Goal: Task Accomplishment & Management: Use online tool/utility

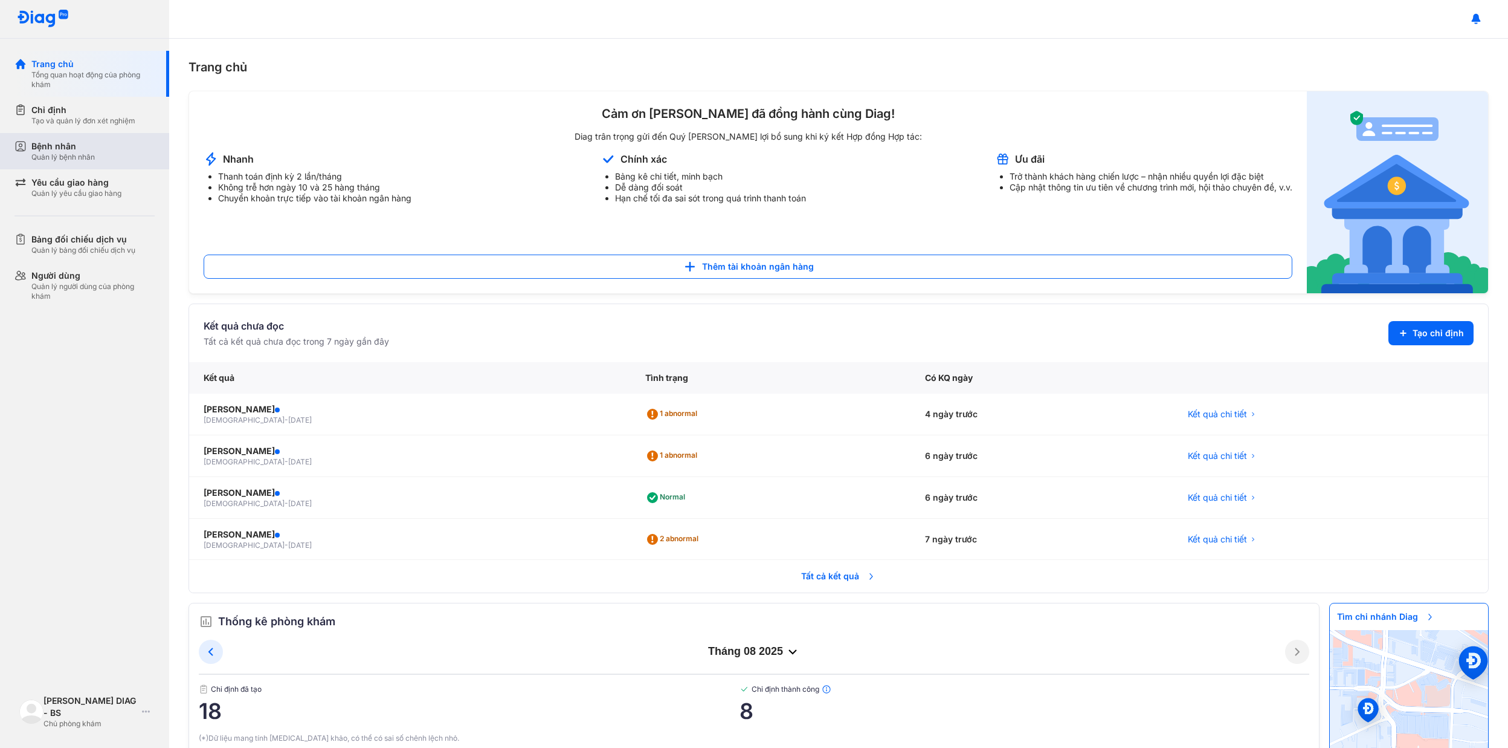
click at [63, 146] on div "Bệnh nhân" at bounding box center [62, 146] width 63 height 12
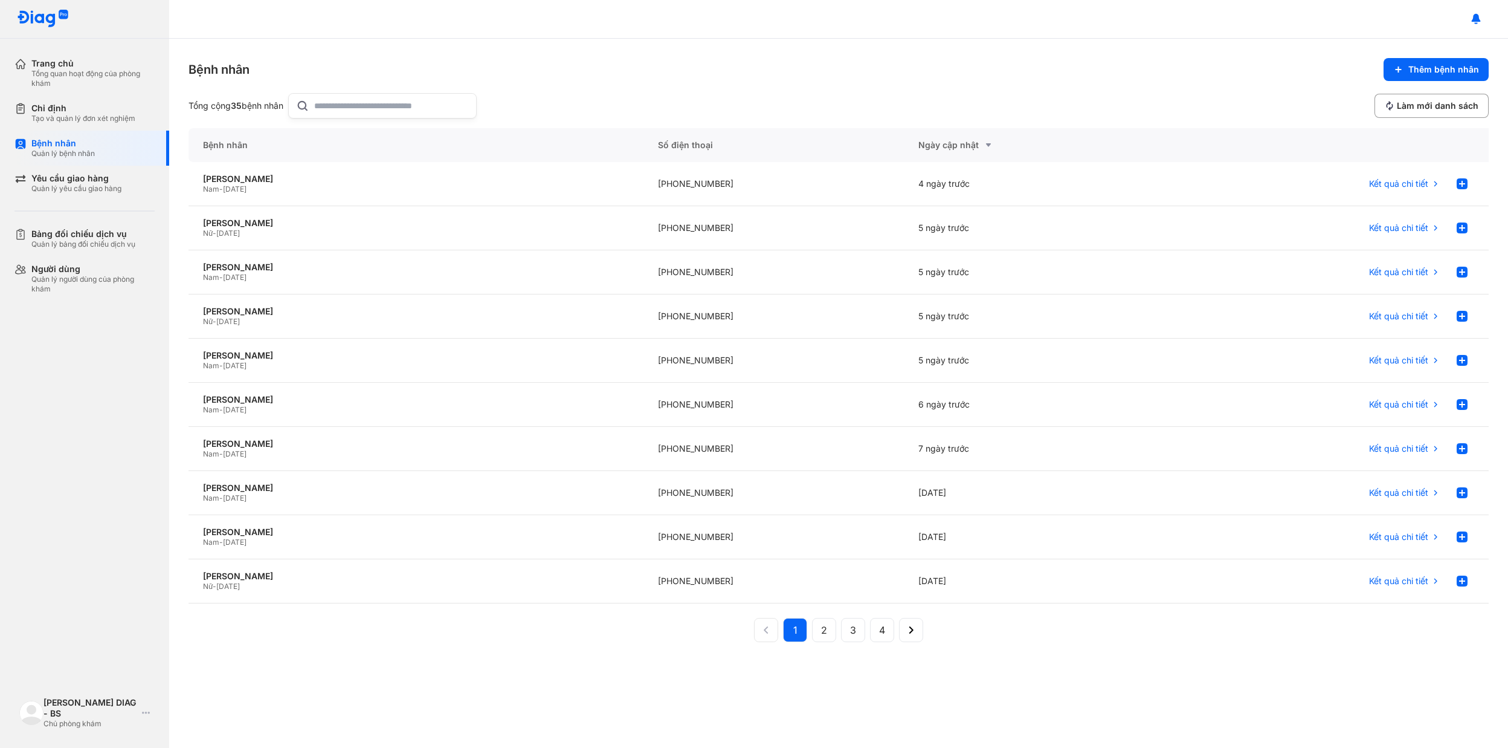
drag, startPoint x: 581, startPoint y: 82, endPoint x: 322, endPoint y: 90, distance: 259.4
click at [574, 85] on div "Bệnh nhân Thêm bệnh nhân Tổng cộng 35 bệnh nhân Làm mới danh sách" at bounding box center [839, 88] width 1301 height 60
click at [85, 112] on div "Chỉ định" at bounding box center [83, 108] width 104 height 11
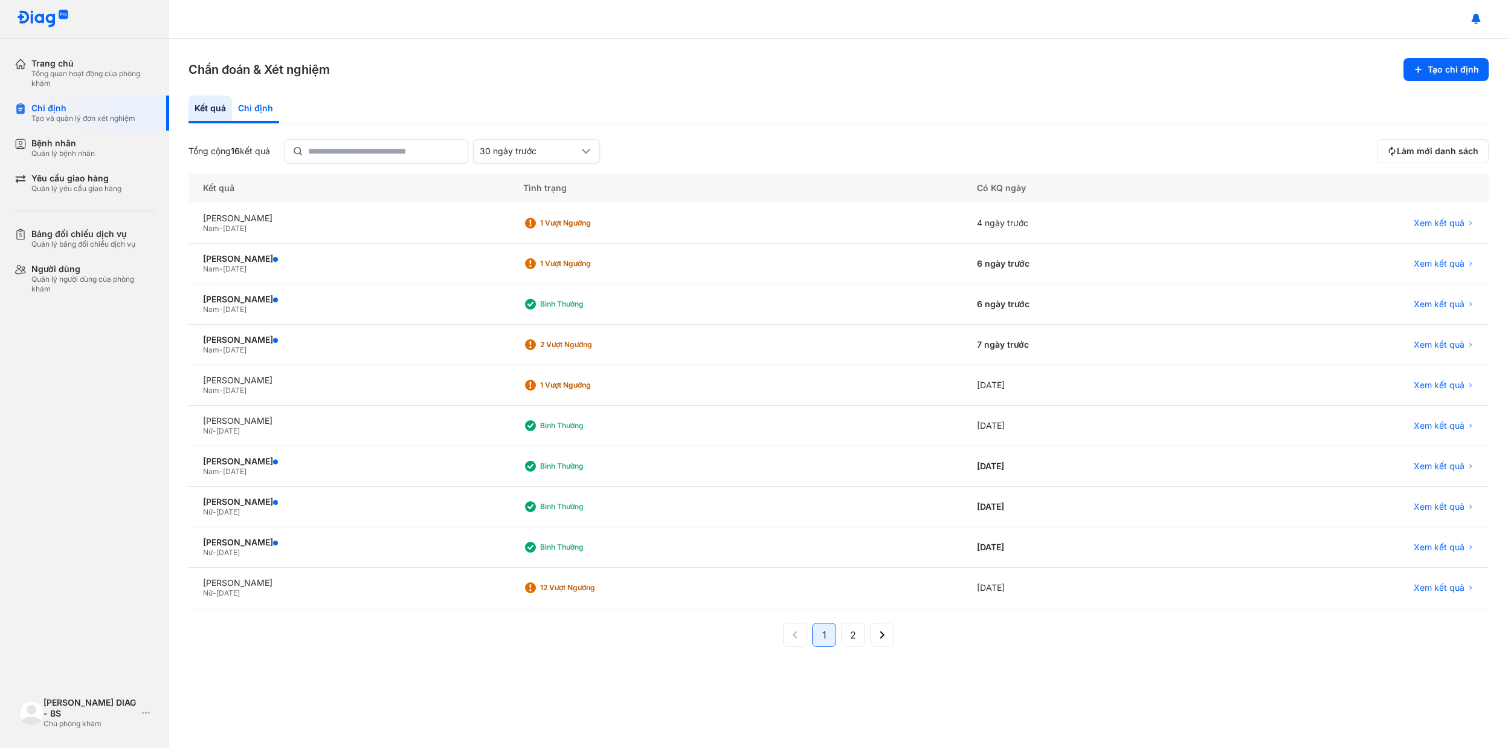
click at [232, 112] on div "Chỉ định" at bounding box center [255, 109] width 47 height 28
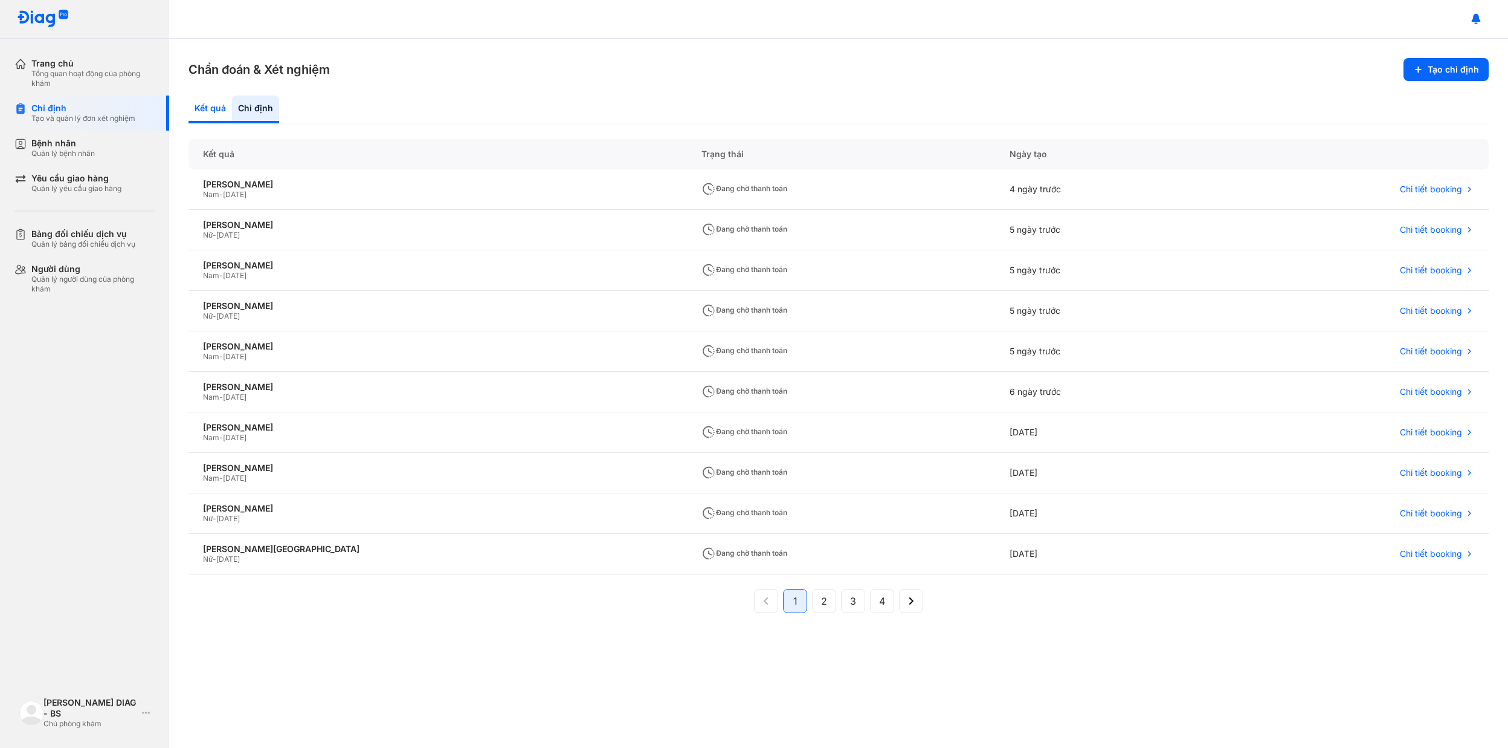
click at [232, 112] on div "Kết quả" at bounding box center [255, 109] width 47 height 28
